Goal: Find specific page/section: Find specific page/section

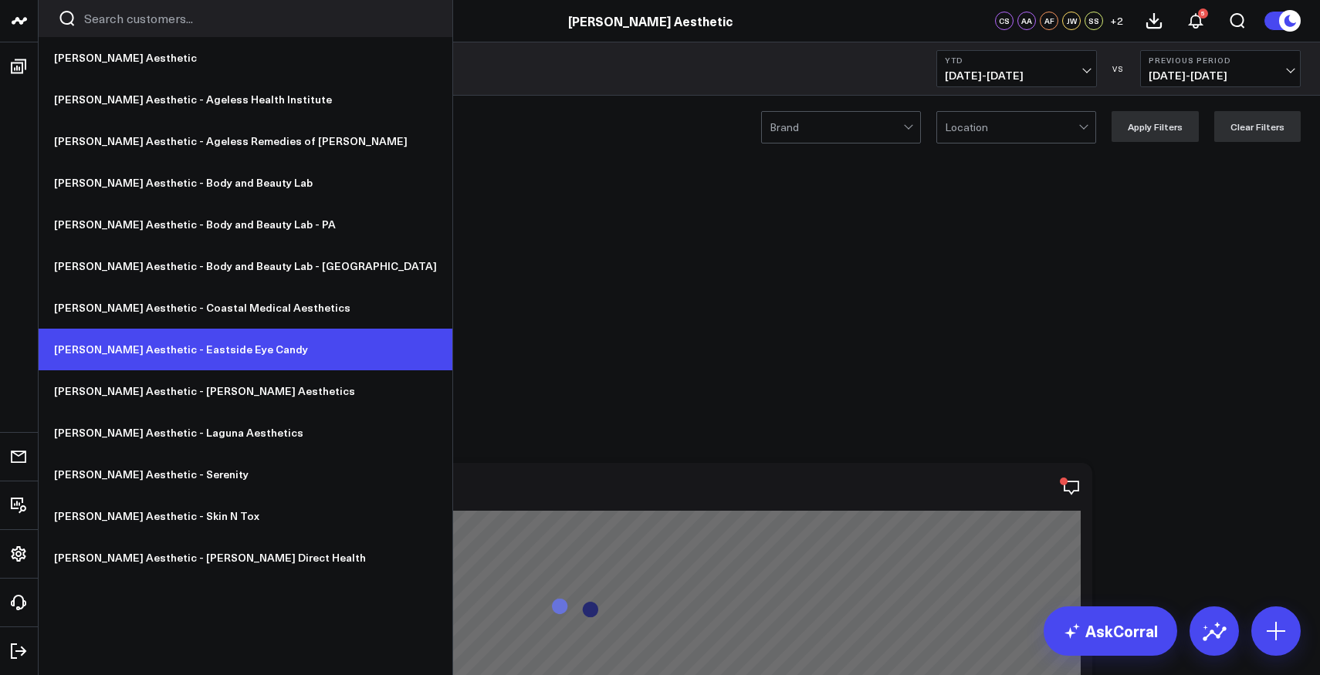
click at [175, 346] on link "[PERSON_NAME] Aesthetic - Eastside Eye Candy" at bounding box center [246, 350] width 414 height 42
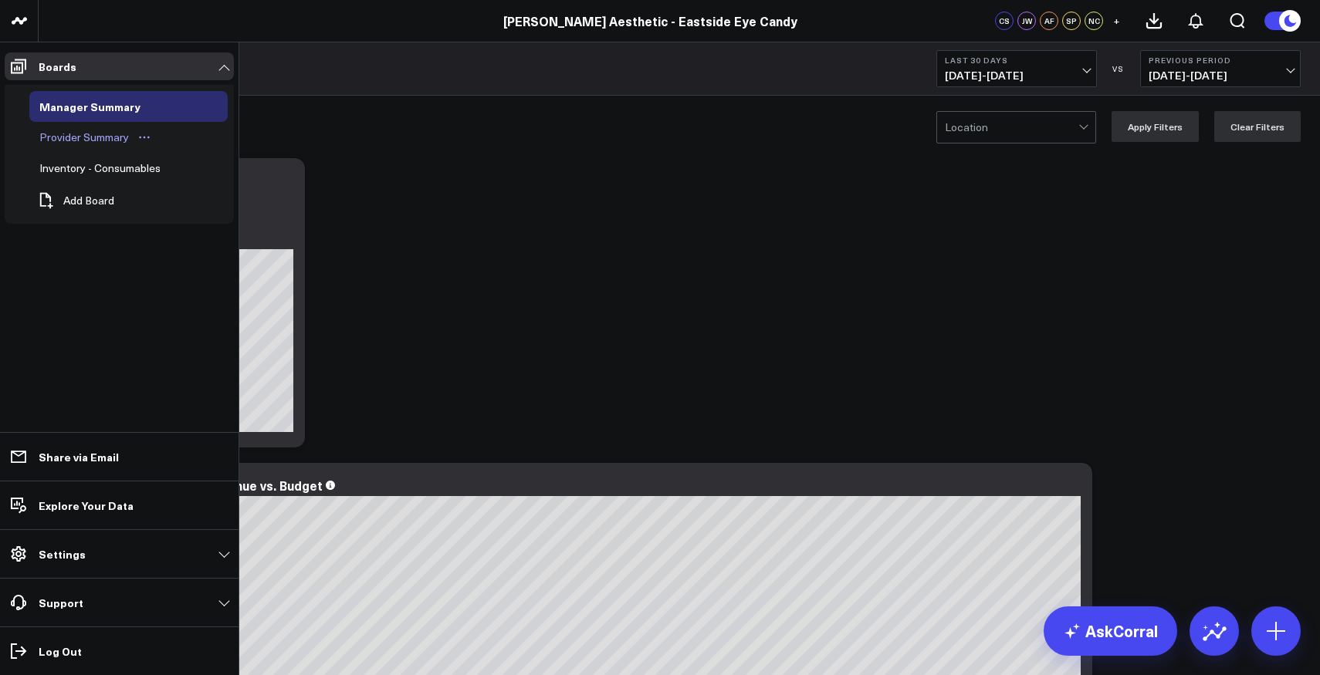
click at [58, 137] on div "Provider Summary" at bounding box center [84, 137] width 97 height 19
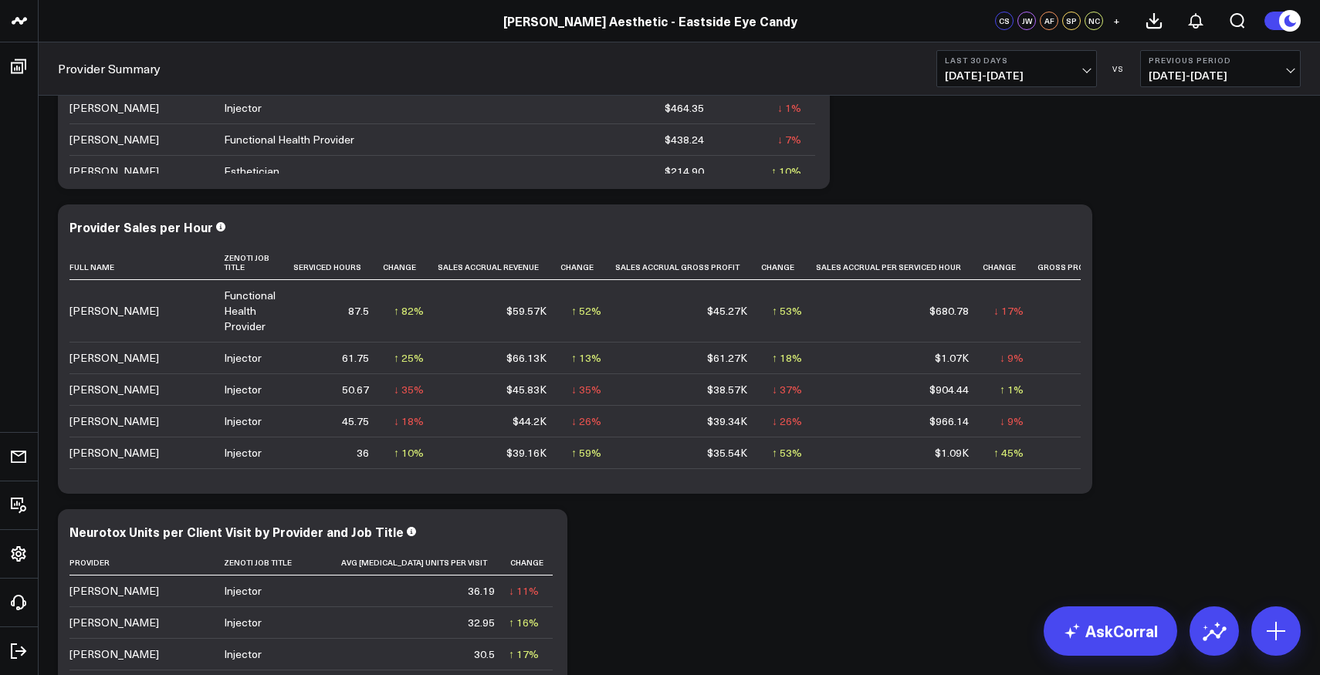
scroll to position [2148, 0]
